Goal: Navigation & Orientation: Find specific page/section

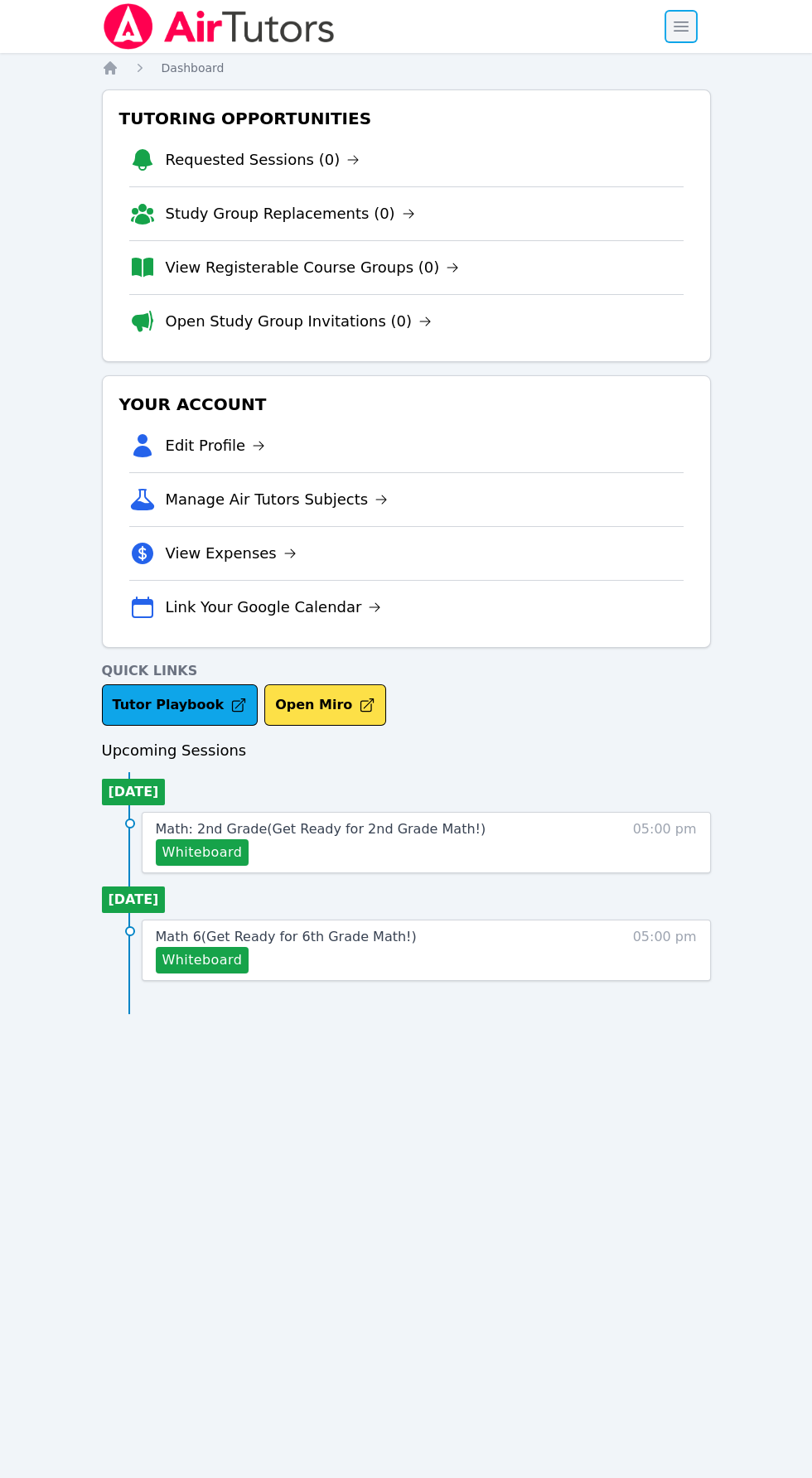
click at [680, 33] on span "button" at bounding box center [680, 26] width 37 height 37
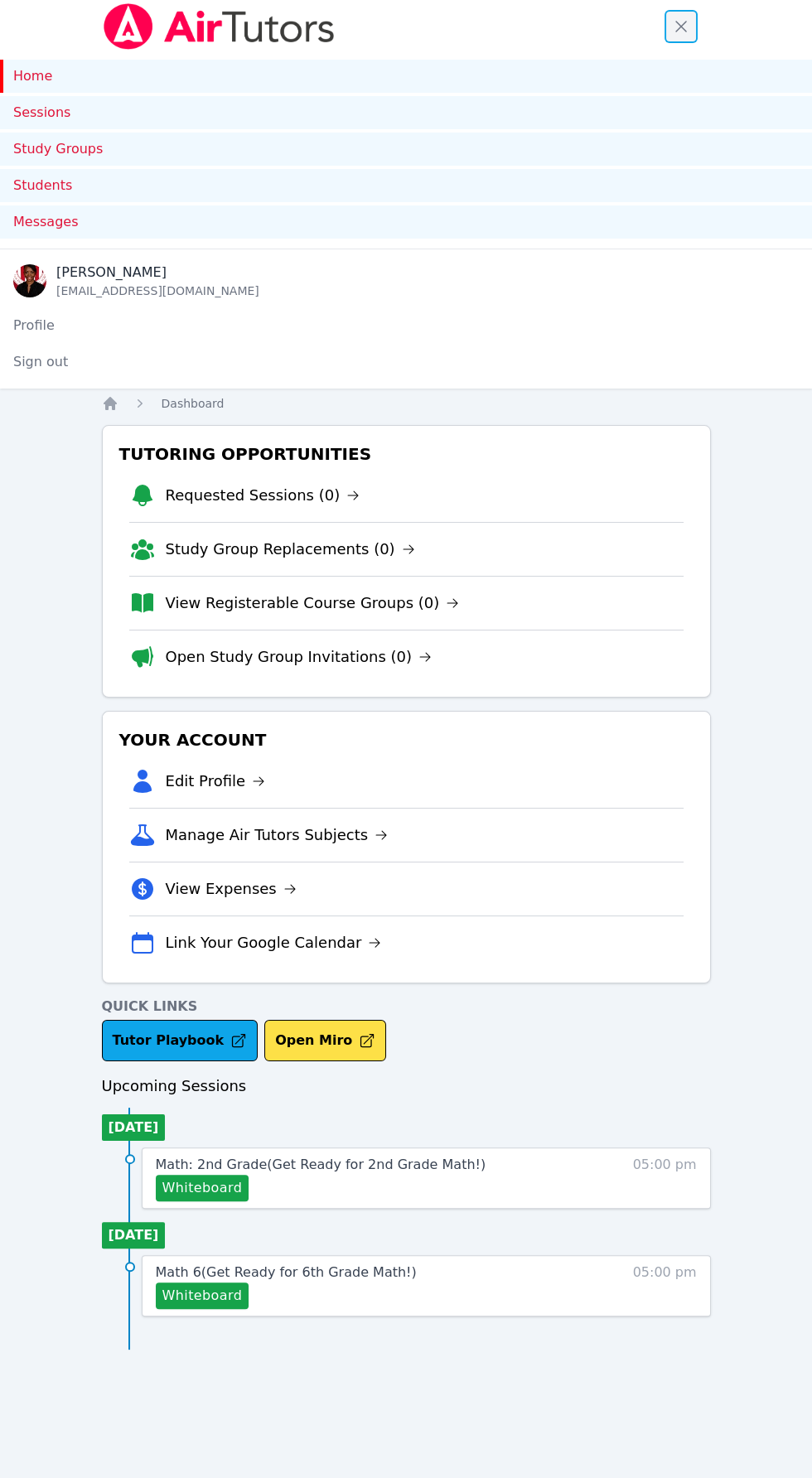
click at [684, 36] on span "button" at bounding box center [680, 26] width 37 height 37
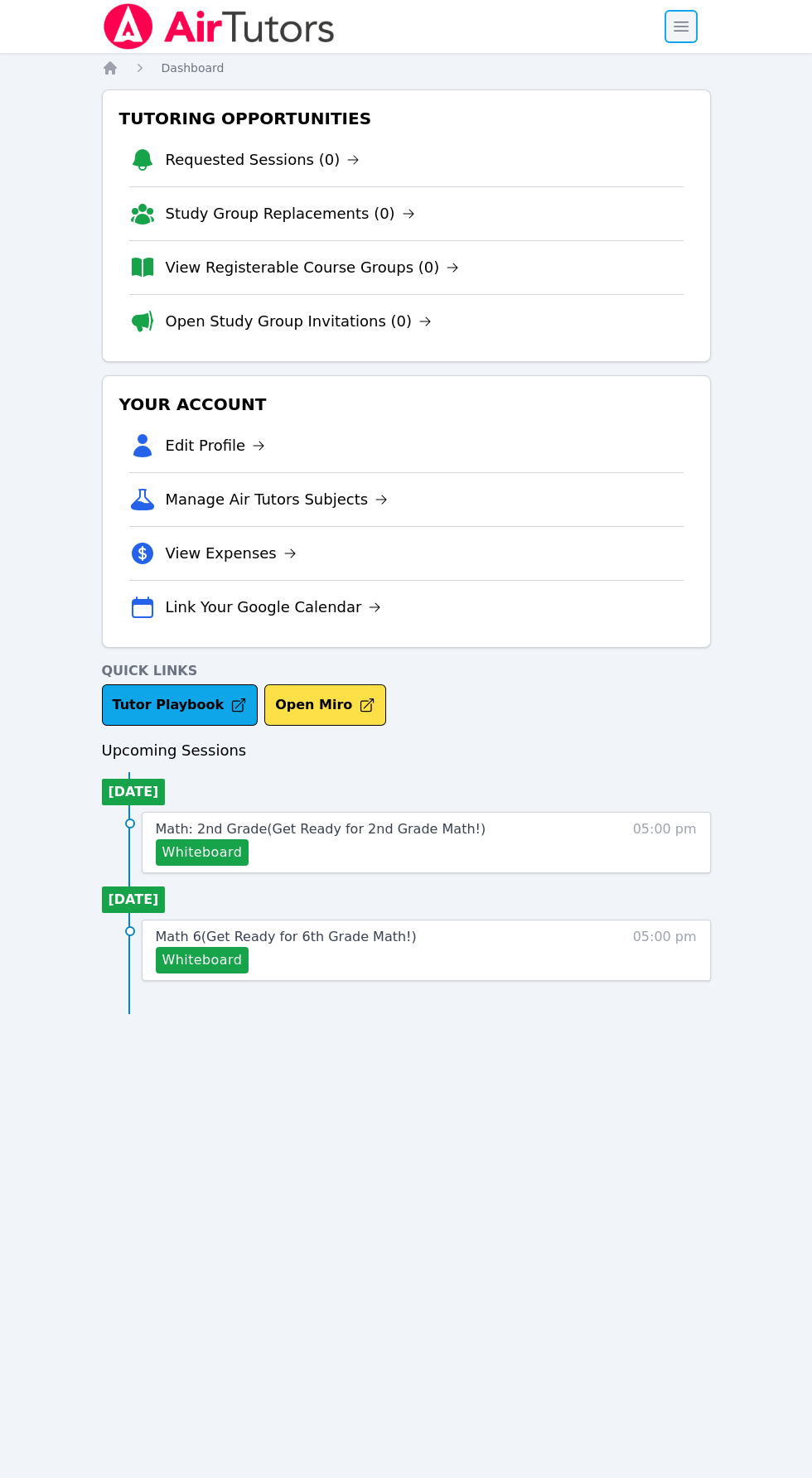
click at [680, 27] on span "button" at bounding box center [680, 26] width 37 height 37
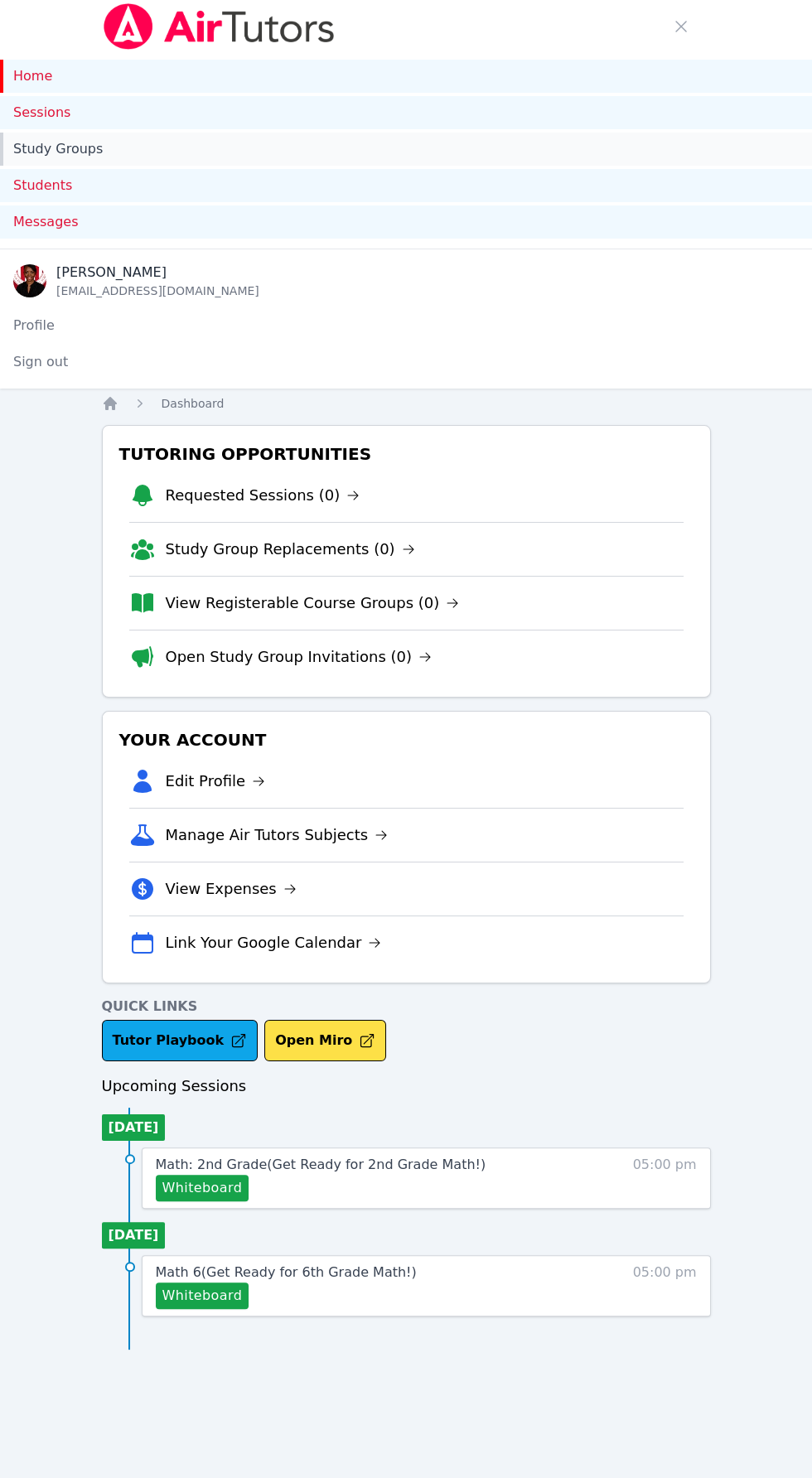
click at [109, 152] on link "Study Groups" at bounding box center [406, 149] width 812 height 33
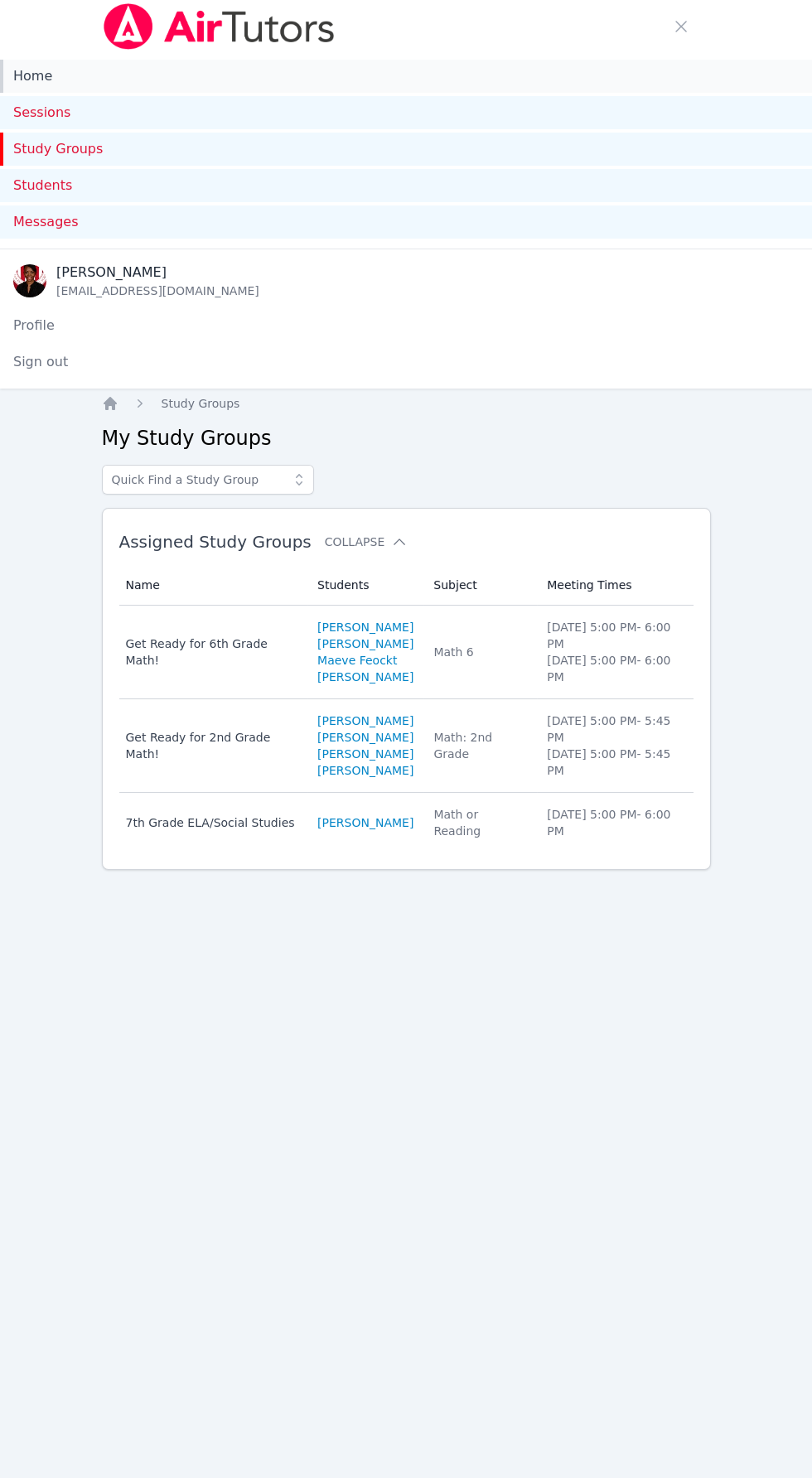
click at [69, 72] on link "Home" at bounding box center [406, 76] width 812 height 33
